Goal: Task Accomplishment & Management: Use online tool/utility

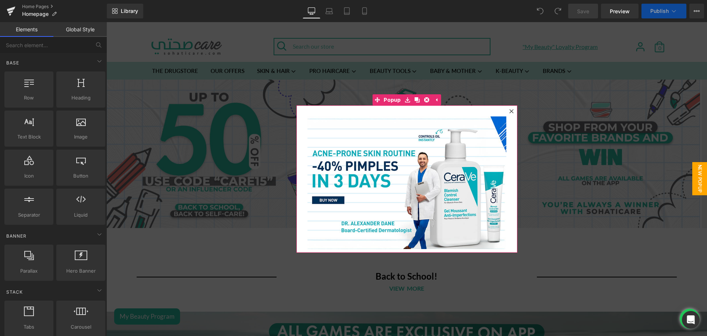
click at [509, 112] on icon at bounding box center [511, 111] width 4 height 4
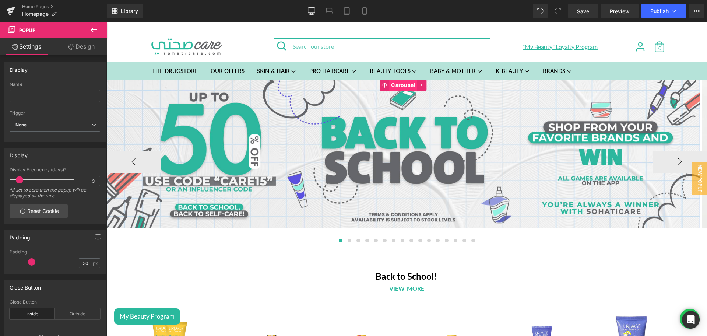
click at [392, 85] on span "Carousel" at bounding box center [403, 84] width 28 height 11
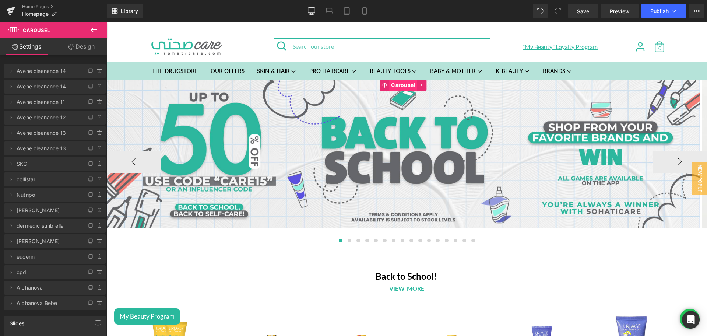
click at [400, 86] on span "Carousel" at bounding box center [403, 84] width 28 height 11
click at [12, 71] on icon at bounding box center [11, 71] width 6 height 6
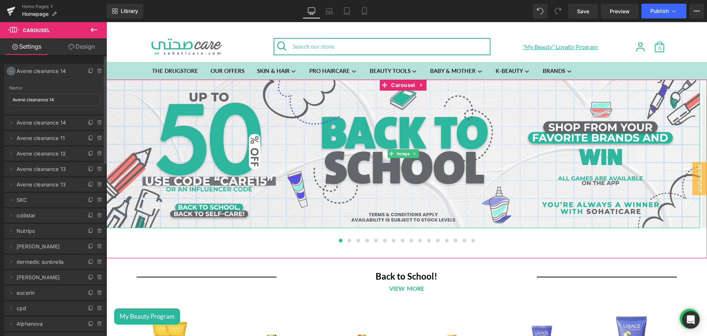
click at [12, 71] on icon at bounding box center [11, 71] width 6 height 6
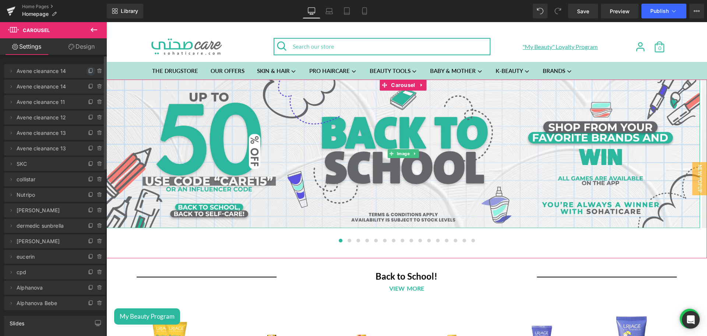
click at [88, 70] on icon at bounding box center [91, 71] width 6 height 6
click at [30, 87] on span "Avene cleanance 17" at bounding box center [48, 86] width 62 height 14
click at [12, 88] on icon at bounding box center [11, 87] width 6 height 6
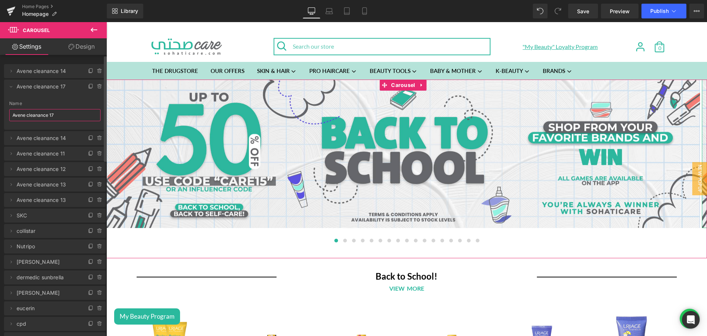
click at [41, 113] on input "Avene cleanance 17" at bounding box center [54, 115] width 91 height 12
type input "Vichy Liftactive"
click at [13, 88] on icon at bounding box center [11, 87] width 6 height 6
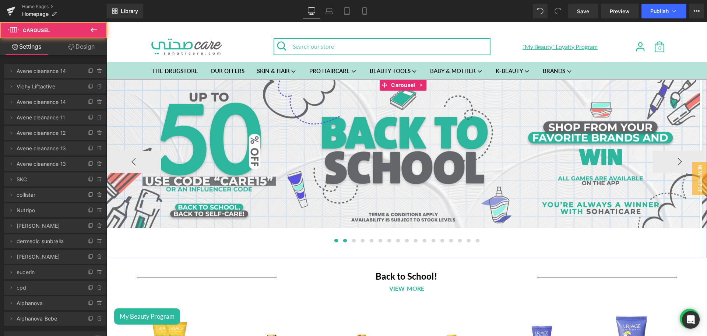
click at [343, 240] on span at bounding box center [345, 240] width 4 height 4
click at [397, 155] on span "Image" at bounding box center [403, 153] width 16 height 9
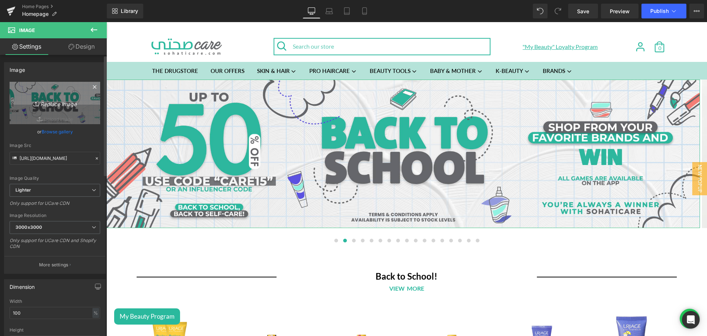
click at [71, 100] on icon "Replace Image" at bounding box center [54, 102] width 59 height 9
type input "C:\fakepath\Vichy Banner desktop.png"
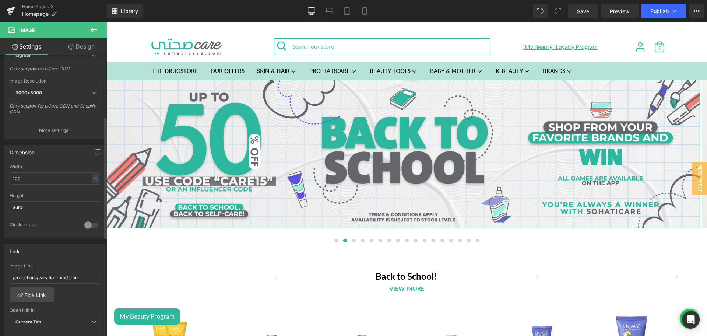
scroll to position [184, 0]
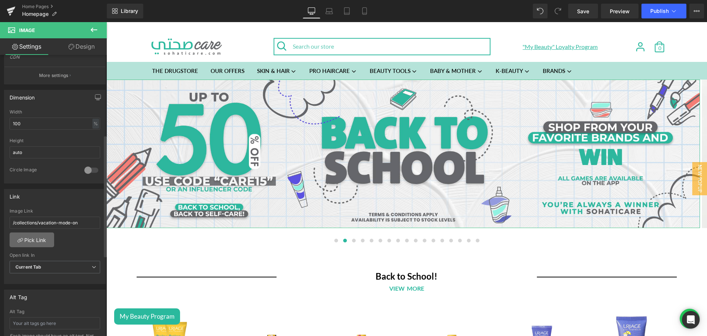
click at [21, 235] on link "Pick Link" at bounding box center [32, 239] width 45 height 15
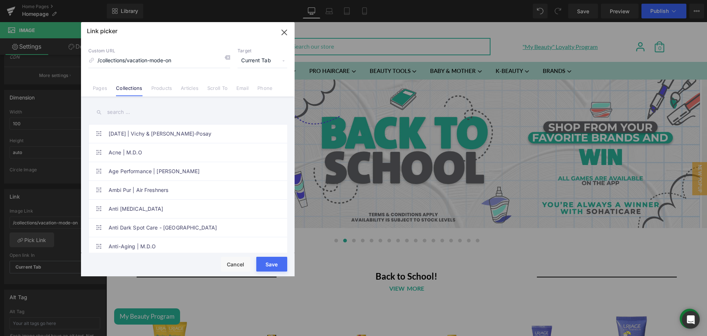
click at [159, 90] on div "Link picker Back to Library Insert Custom URL /collections/vacation-mode-on Tar…" at bounding box center [187, 149] width 213 height 254
click at [159, 90] on link "Products" at bounding box center [161, 90] width 21 height 11
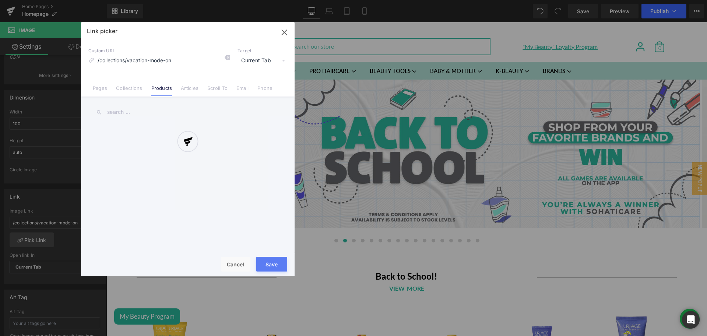
click at [116, 114] on div "Link picker Back to Library Insert Custom URL /collections/vacation-mode-on Tar…" at bounding box center [187, 149] width 213 height 254
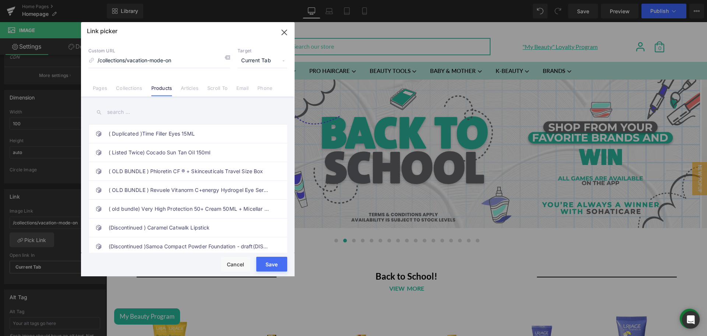
click at [116, 114] on input "text" at bounding box center [187, 112] width 199 height 17
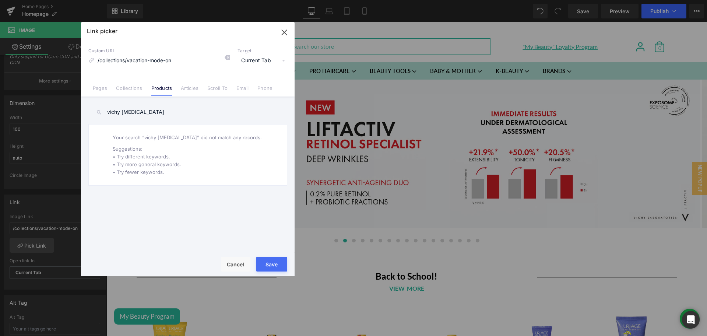
scroll to position [189, 0]
click at [114, 111] on input "vichy [MEDICAL_DATA]" at bounding box center [187, 112] width 199 height 17
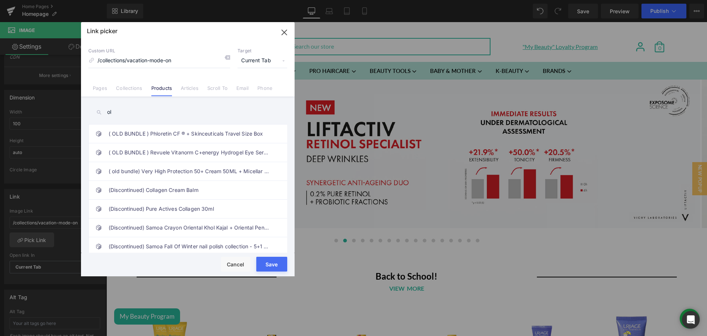
type input "l"
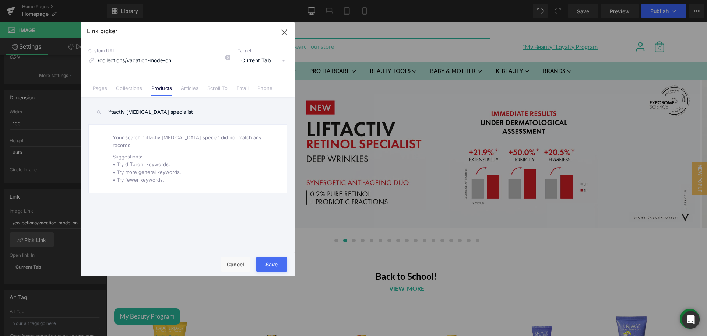
click at [190, 109] on input "liftactiv [MEDICAL_DATA] specialist" at bounding box center [187, 112] width 199 height 17
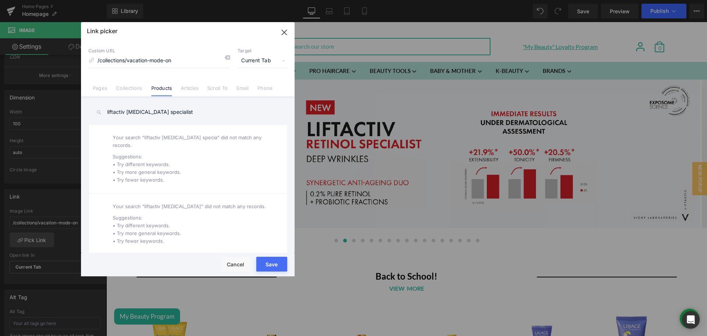
click at [126, 111] on input "liftactiv [MEDICAL_DATA] specialist" at bounding box center [187, 112] width 199 height 17
paste input "Liftactiv Pure [MEDICAL_DATA] Deep Wrinkles Serum Night 30ML"
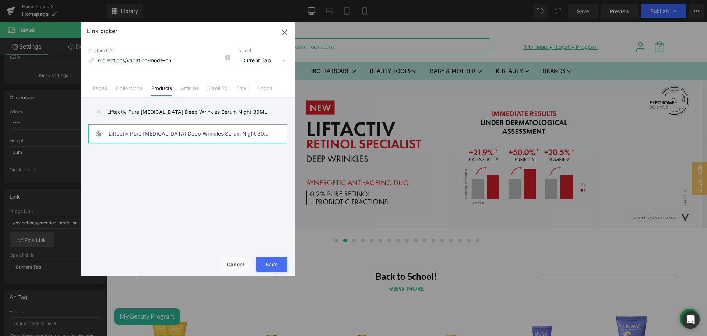
type input "Liftactiv Pure [MEDICAL_DATA] Deep Wrinkles Serum Night 30ML"
click at [160, 128] on link "Liftactiv Pure [MEDICAL_DATA] Deep Wrinkles Serum Night 30ML" at bounding box center [190, 133] width 162 height 18
click at [280, 261] on button "Save" at bounding box center [271, 263] width 31 height 15
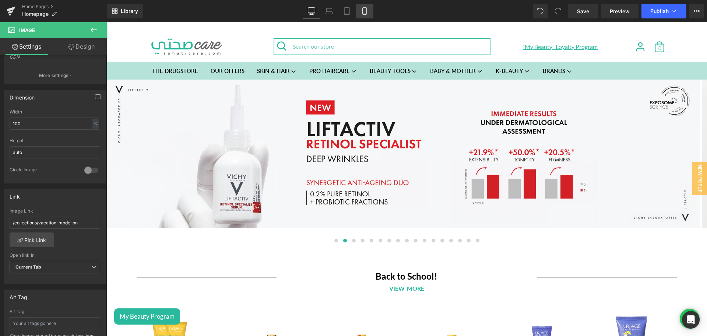
click at [359, 14] on link "Mobile" at bounding box center [364, 11] width 18 height 15
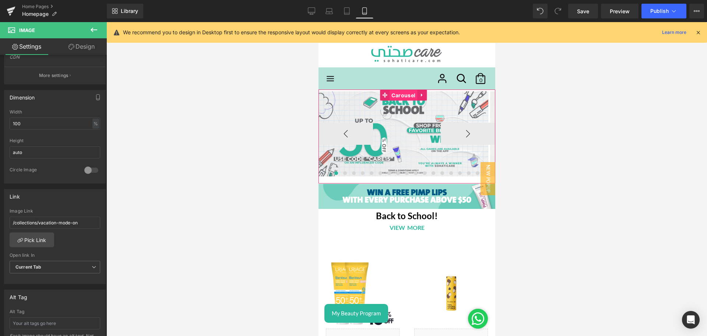
click at [399, 91] on span "Carousel" at bounding box center [403, 95] width 28 height 11
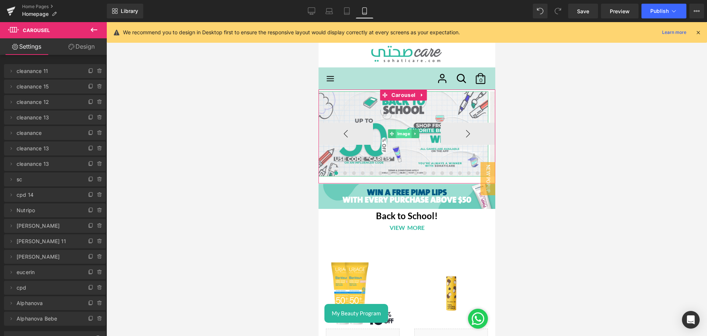
click at [397, 133] on span "Image" at bounding box center [403, 133] width 16 height 9
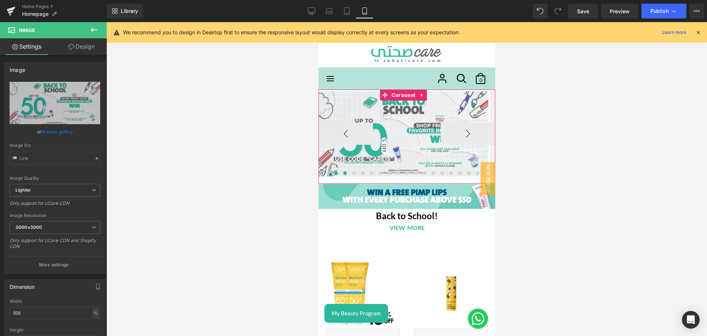
click at [343, 172] on span at bounding box center [345, 173] width 4 height 4
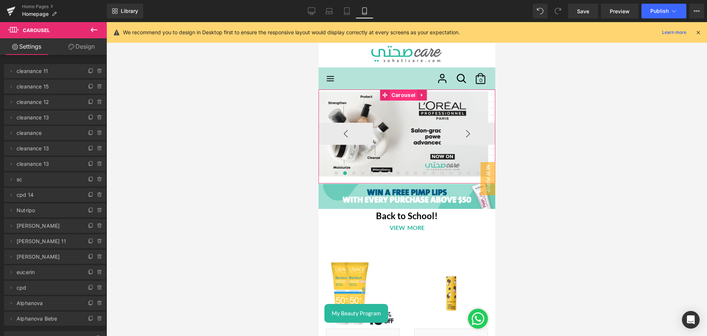
click at [397, 94] on span "Carousel" at bounding box center [403, 94] width 28 height 11
click at [88, 73] on icon at bounding box center [91, 71] width 6 height 6
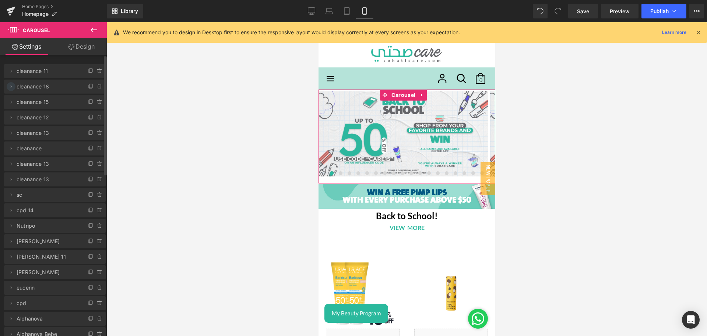
click at [12, 88] on icon at bounding box center [11, 87] width 6 height 6
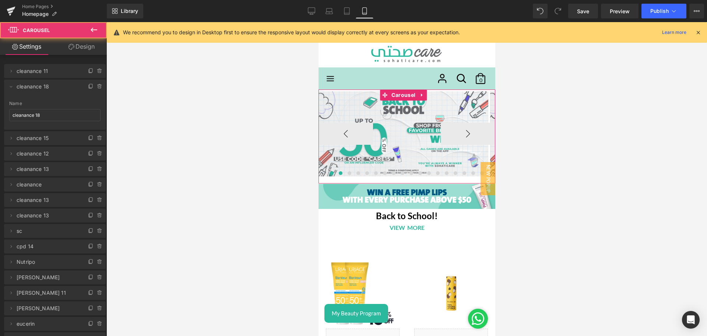
click at [336, 175] on button at bounding box center [340, 172] width 9 height 7
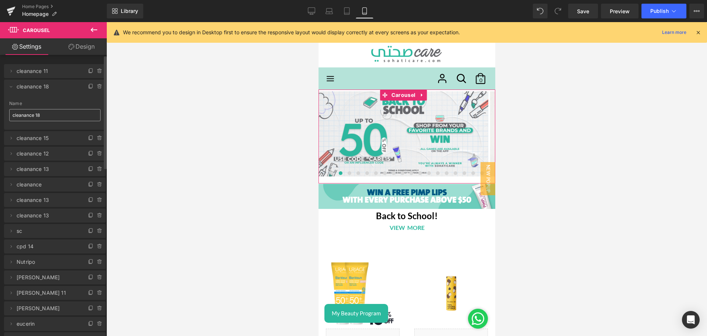
click at [51, 115] on input "cleanance 18" at bounding box center [54, 115] width 91 height 12
type input "Liftactiv Pure [MEDICAL_DATA] Deep Wrinkles Serum Night 30ML"
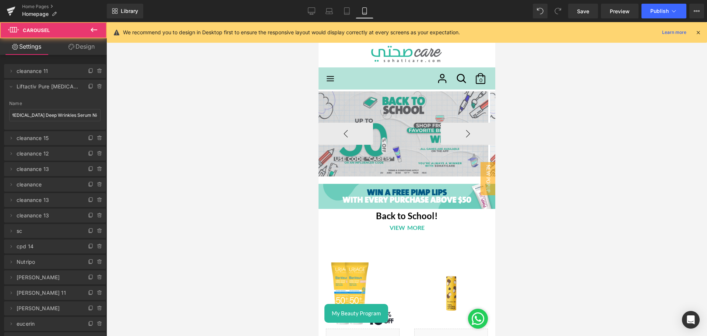
scroll to position [0, 0]
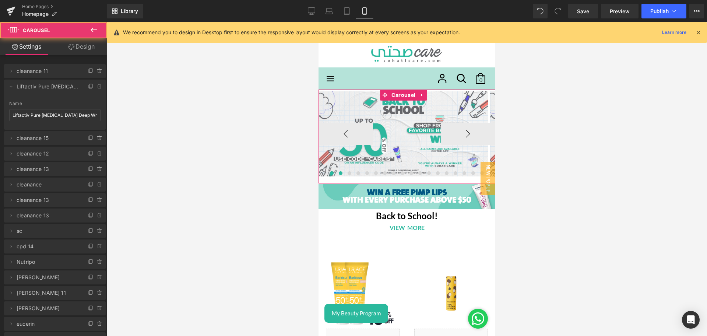
click at [336, 175] on button at bounding box center [340, 172] width 9 height 7
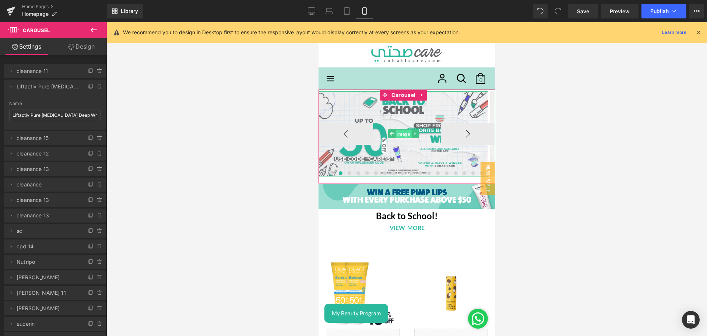
drag, startPoint x: 396, startPoint y: 131, endPoint x: 570, endPoint y: 155, distance: 176.0
click at [396, 131] on span "Image" at bounding box center [403, 134] width 16 height 9
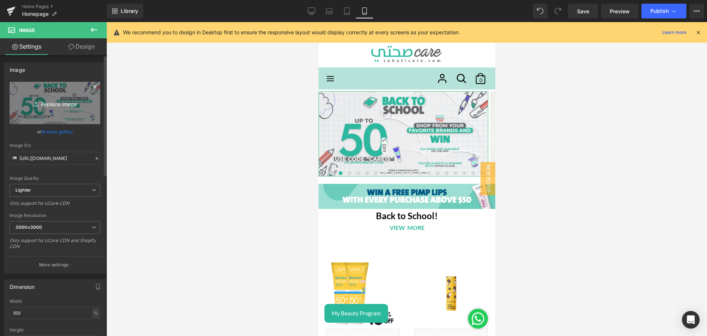
click at [66, 101] on icon "Replace Image" at bounding box center [54, 102] width 59 height 9
type input "C:\fakepath\Vichy Banner mobile.png"
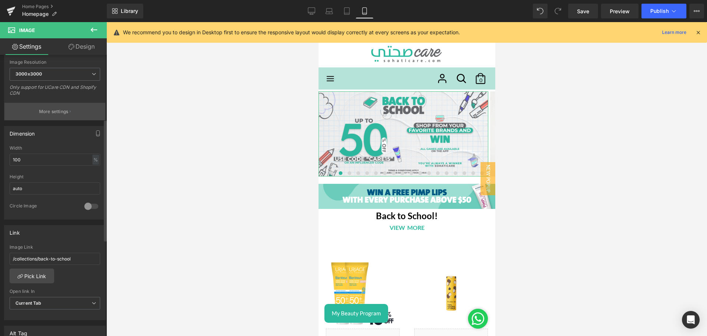
scroll to position [153, 0]
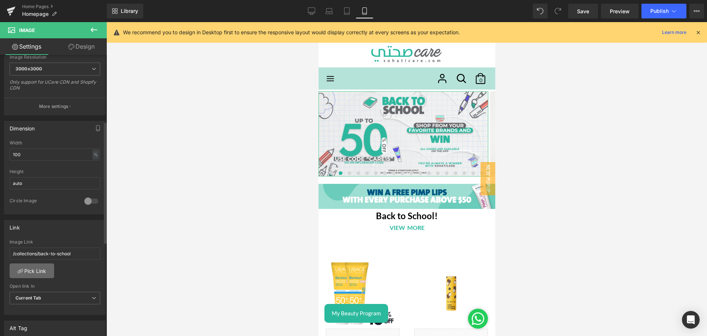
click at [35, 268] on link "Pick Link" at bounding box center [32, 270] width 45 height 15
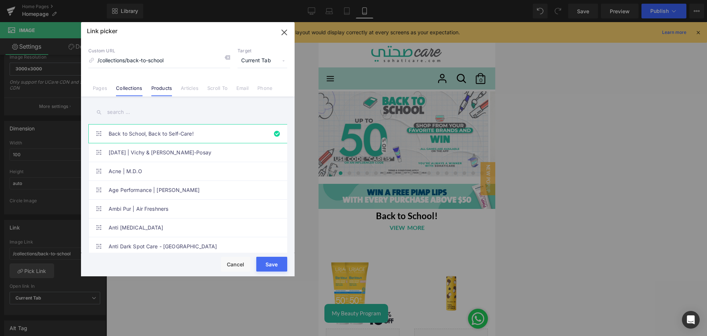
click at [160, 85] on link "Products" at bounding box center [161, 90] width 21 height 11
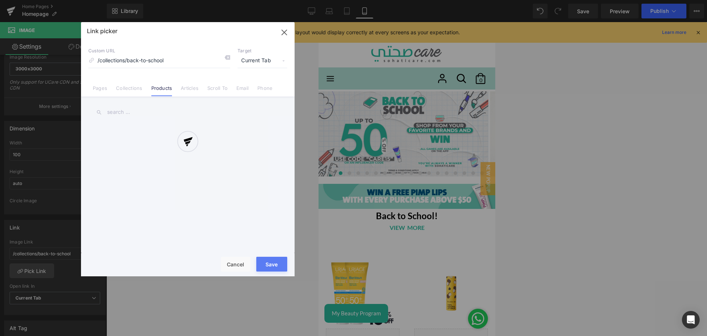
click at [120, 110] on div at bounding box center [187, 149] width 213 height 254
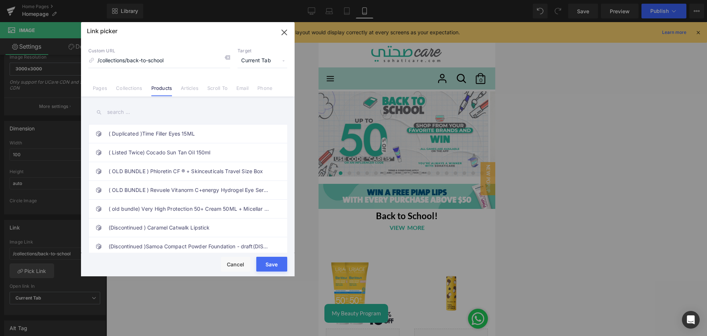
click at [130, 110] on input "text" at bounding box center [187, 112] width 199 height 17
paste input "Liftactiv Pure [MEDICAL_DATA] Deep Wrinkles Serum Night 30ML"
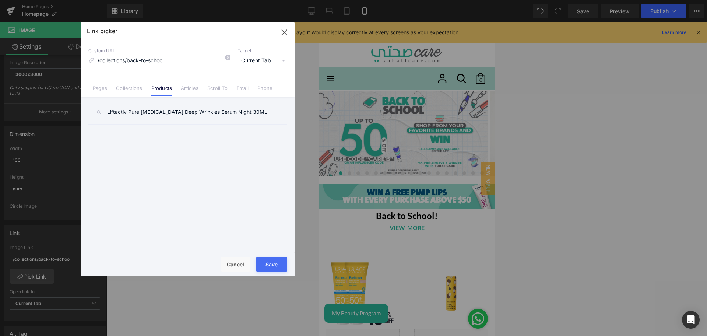
scroll to position [158, 0]
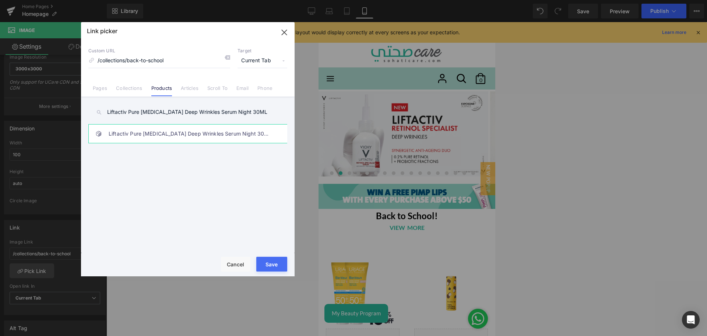
type input "Liftactiv Pure [MEDICAL_DATA] Deep Wrinkles Serum Night 30ML"
click at [182, 133] on link "Liftactiv Pure [MEDICAL_DATA] Deep Wrinkles Serum Night 30ML" at bounding box center [190, 133] width 162 height 18
click at [267, 262] on button "Save" at bounding box center [271, 263] width 31 height 15
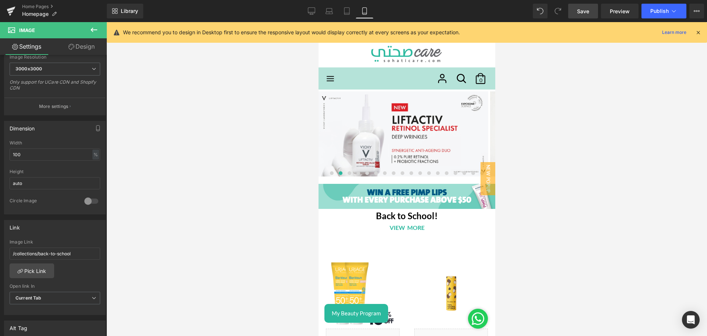
click at [588, 12] on span "Save" at bounding box center [583, 11] width 12 height 8
click at [651, 12] on span "Publish" at bounding box center [659, 11] width 18 height 6
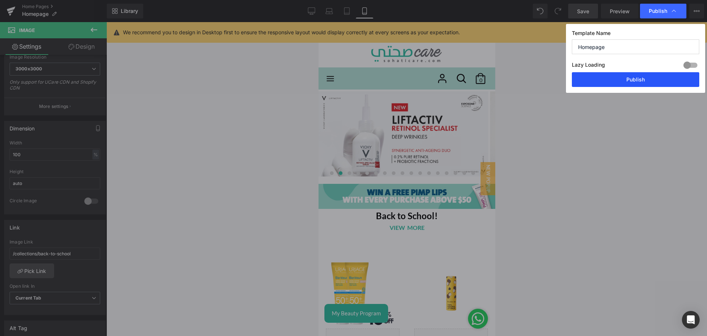
click at [593, 82] on button "Publish" at bounding box center [634, 79] width 127 height 15
